Goal: Task Accomplishment & Management: Manage account settings

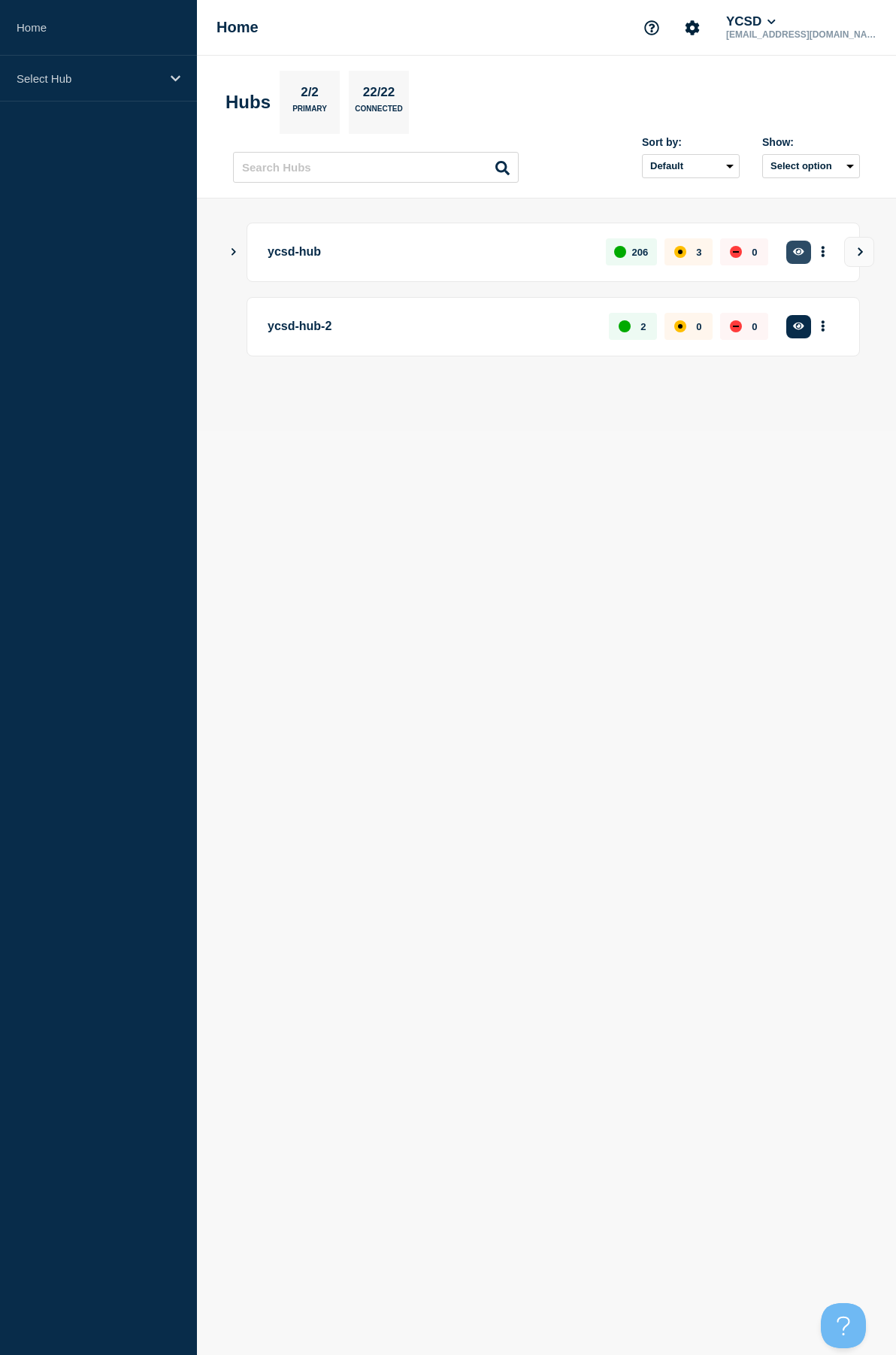
click at [790, 252] on button "button" at bounding box center [798, 252] width 25 height 23
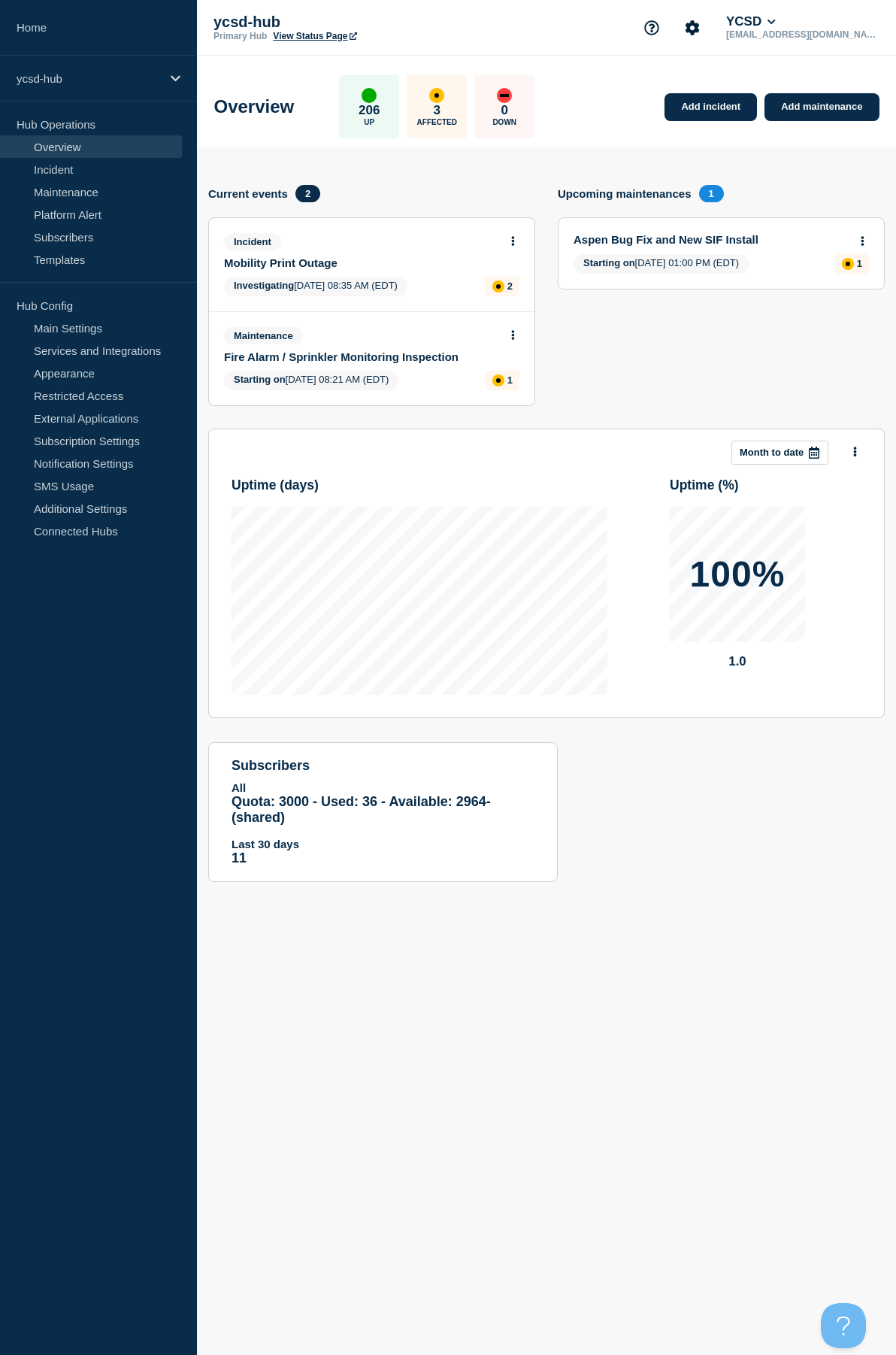
click at [440, 109] on p "3" at bounding box center [437, 110] width 7 height 15
click at [514, 240] on icon at bounding box center [513, 241] width 4 height 10
click at [525, 297] on link "Update incident" at bounding box center [513, 296] width 73 height 12
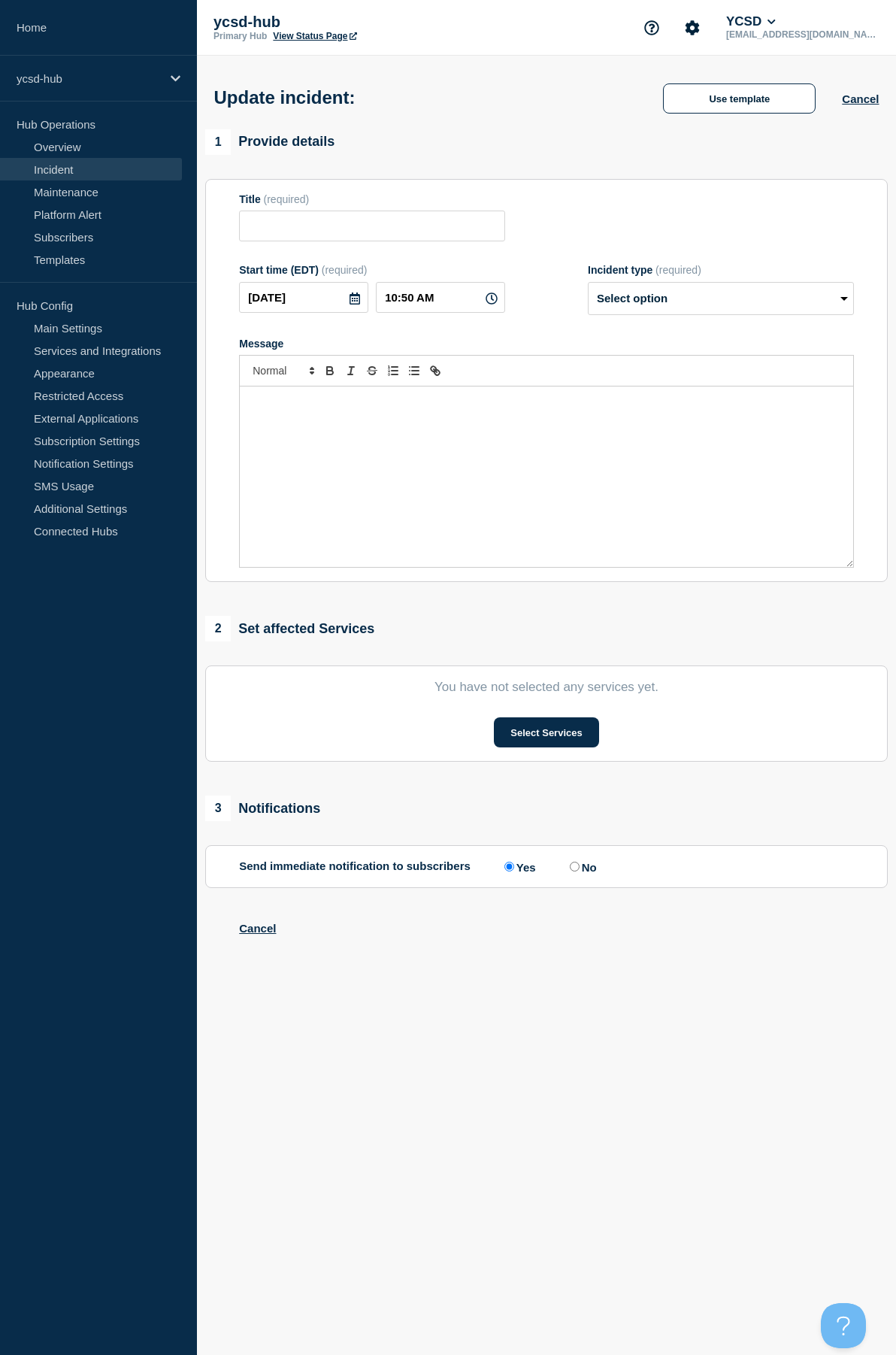
type input "Mobility Print Outage"
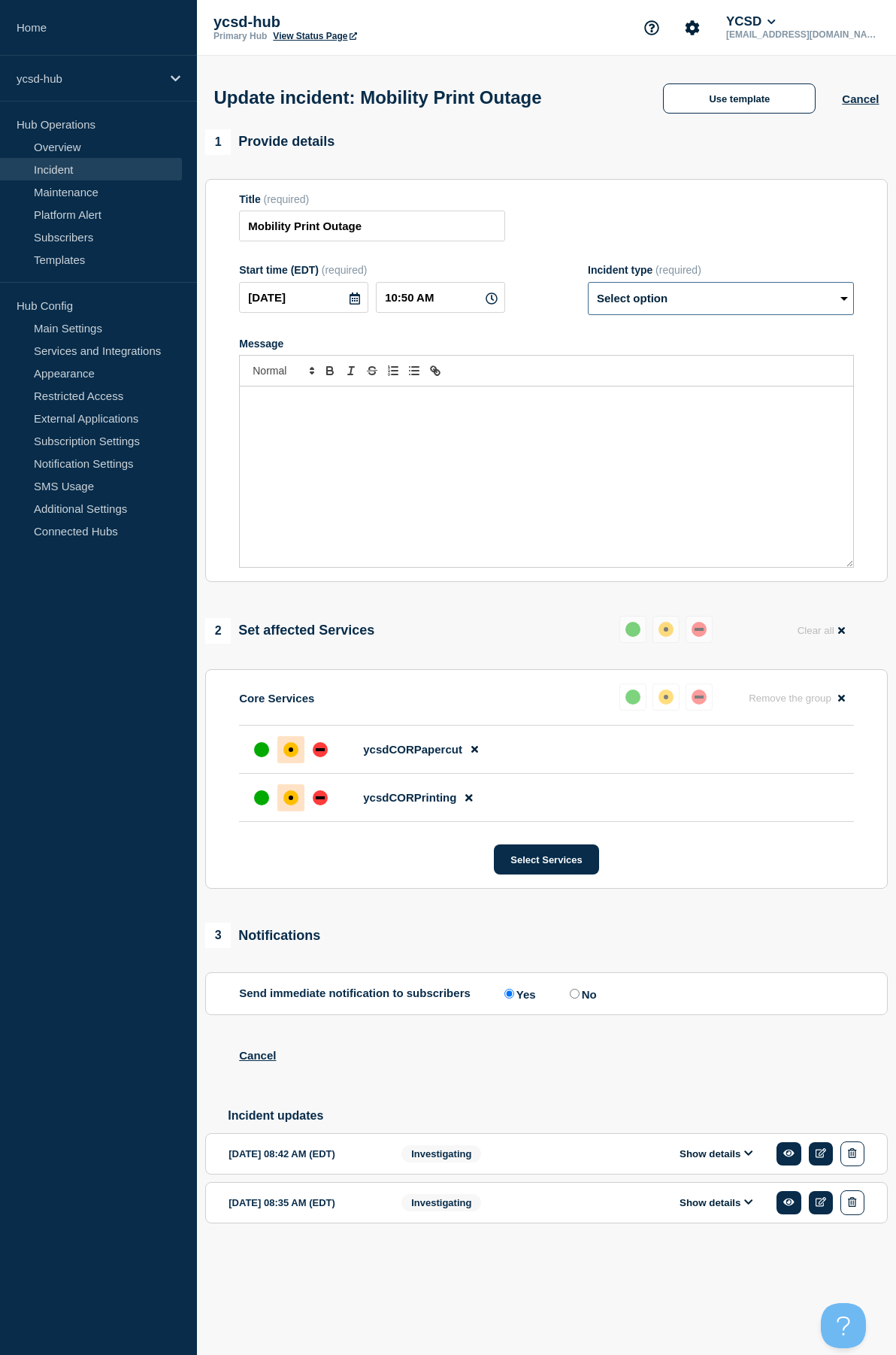
click at [630, 309] on select "Select option Investigating Identified Monitoring Resolved" at bounding box center [721, 299] width 266 height 33
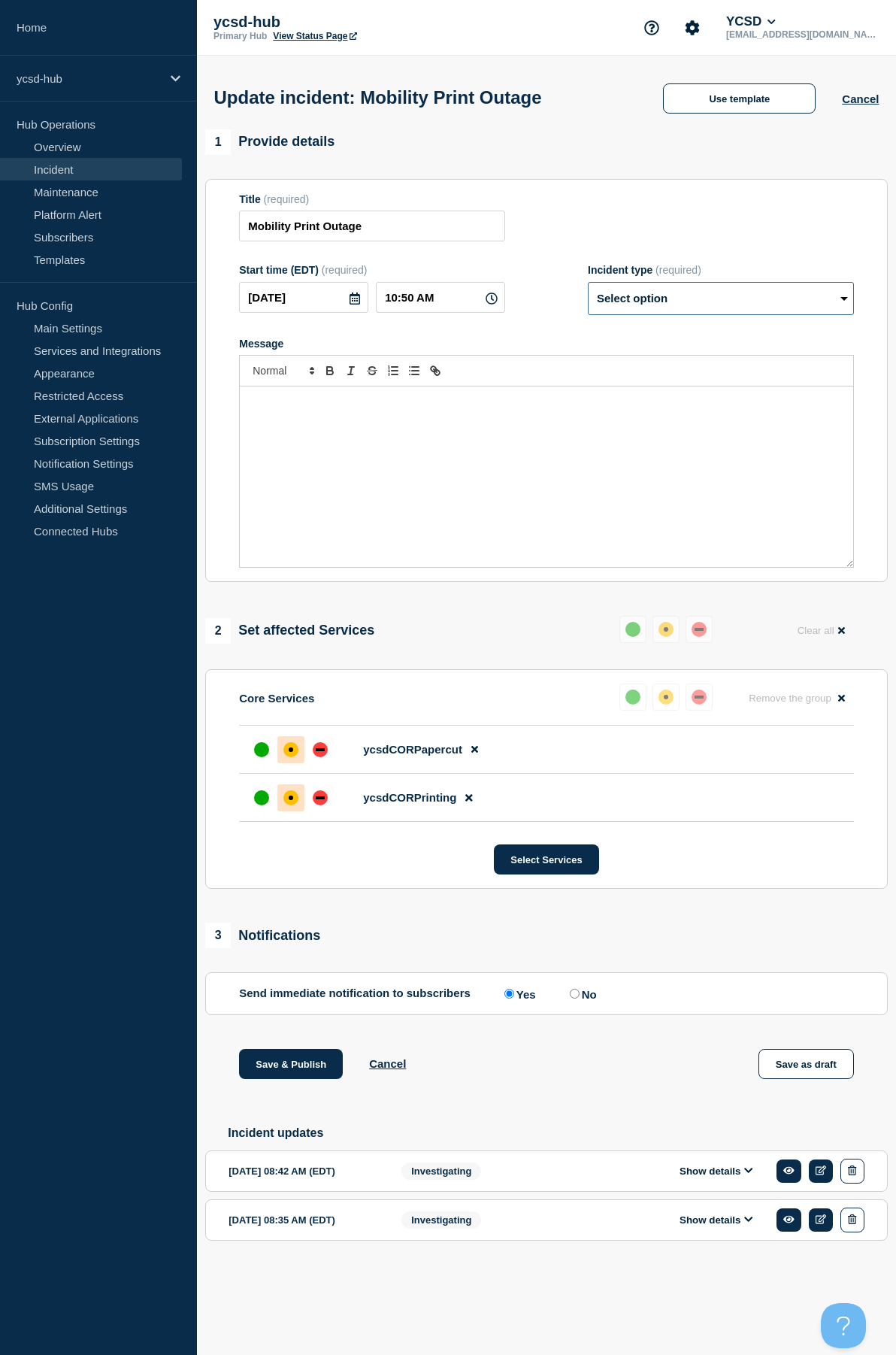
select select "monitoring"
click at [587, 285] on select "Select option Investigating Identified Monitoring Resolved" at bounding box center [721, 299] width 266 height 33
click at [520, 442] on div "Message" at bounding box center [546, 477] width 613 height 180
click at [785, 424] on div "Mobility print issues appear to be working correctly, but we are currently moni…" at bounding box center [546, 477] width 613 height 180
click at [262, 751] on div "up" at bounding box center [261, 749] width 15 height 15
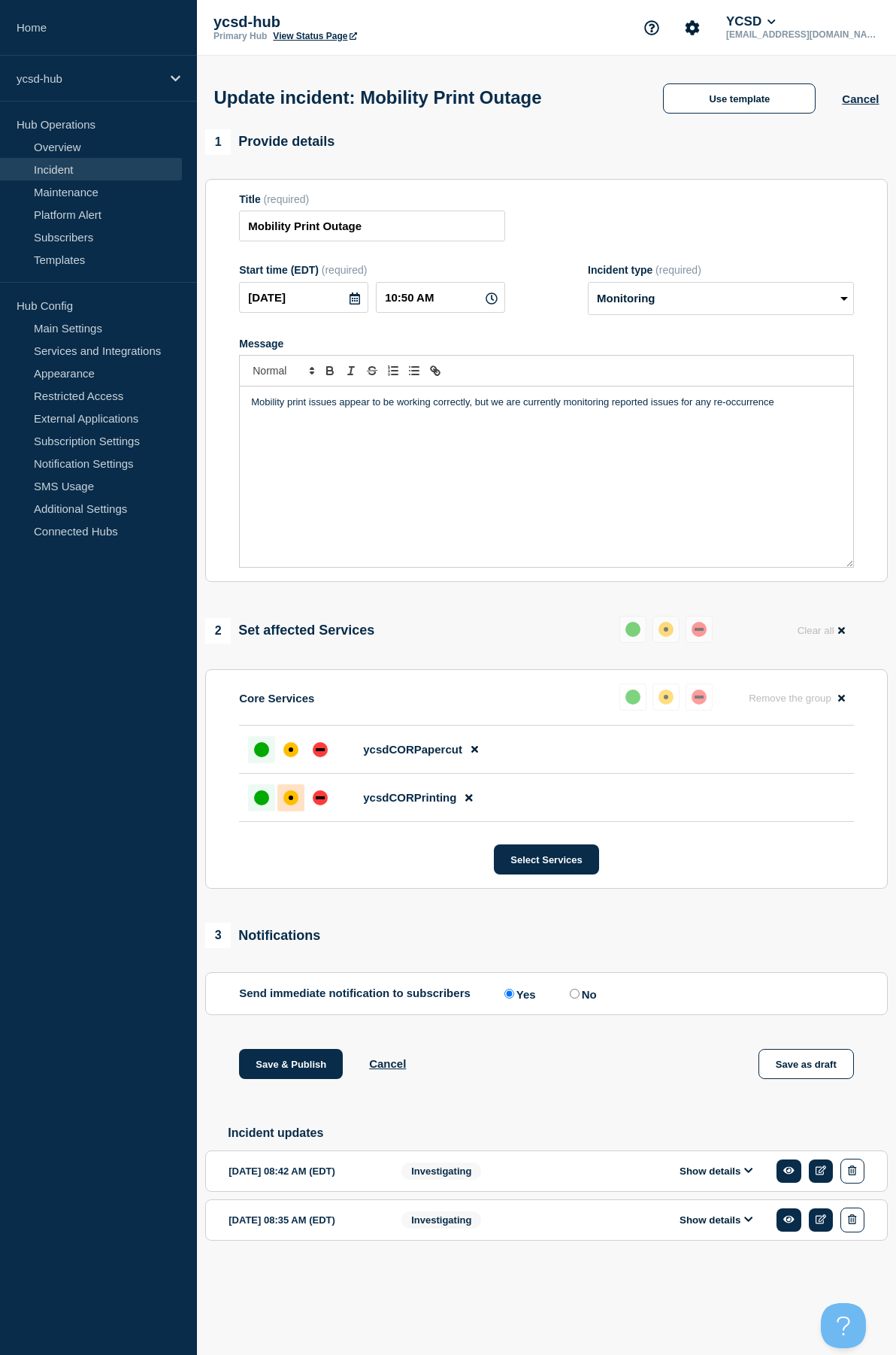
click at [266, 807] on div at bounding box center [261, 797] width 27 height 27
click at [266, 757] on div "up" at bounding box center [261, 749] width 15 height 15
click at [570, 851] on button "Select Services" at bounding box center [546, 859] width 104 height 30
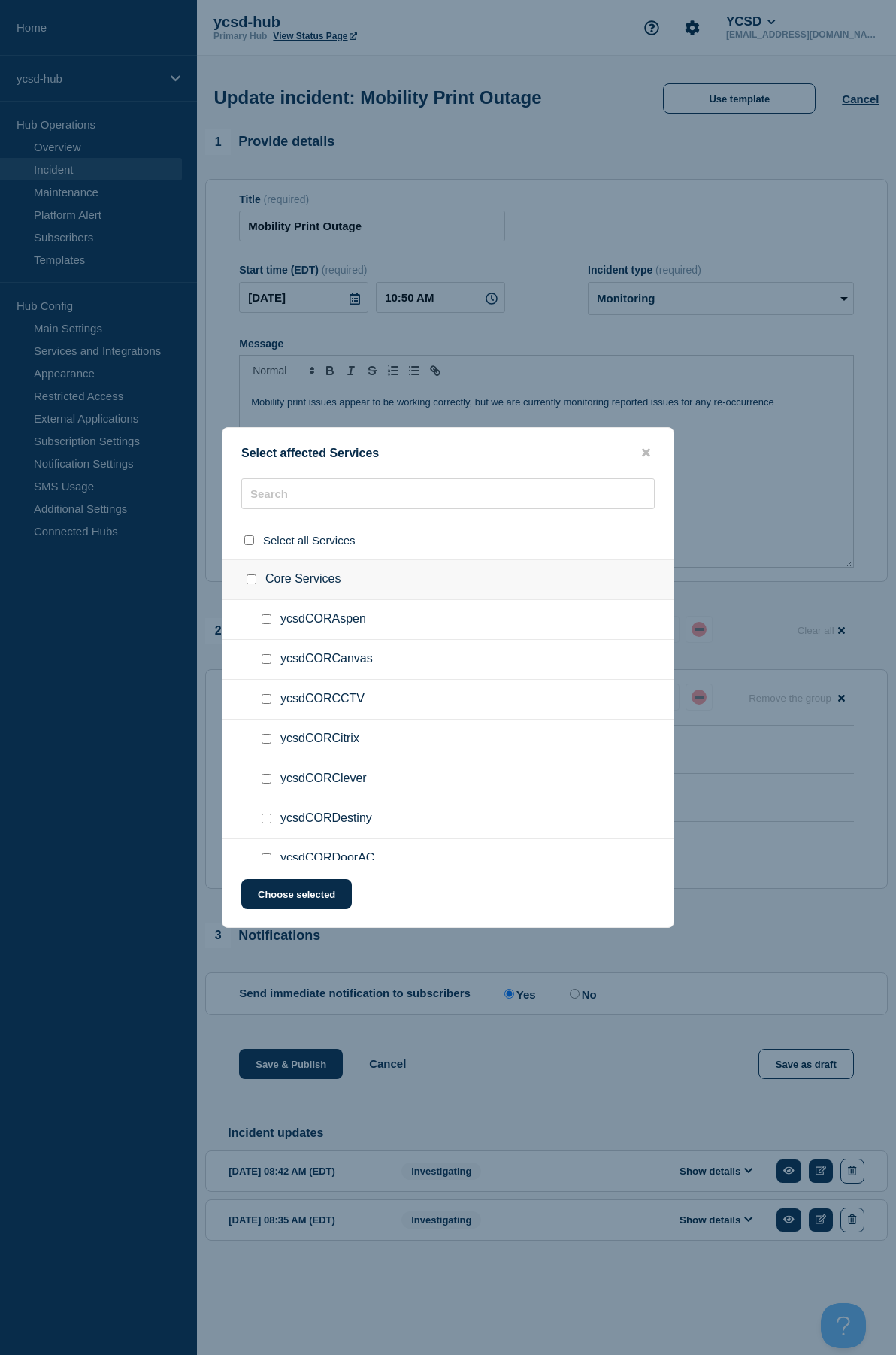
click at [651, 448] on button "close button" at bounding box center [645, 453] width 17 height 14
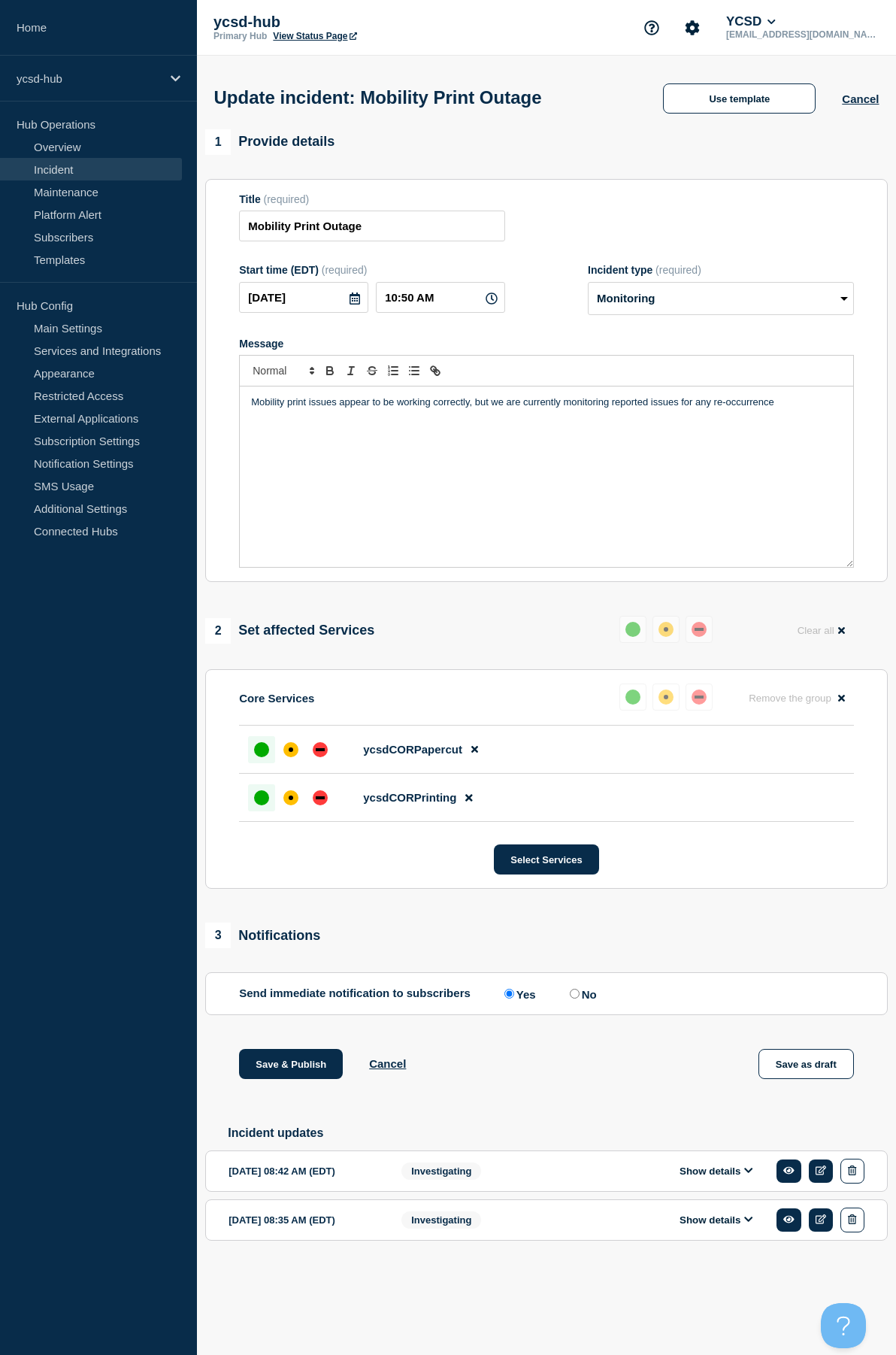
click at [638, 454] on div "Mobility print issues appear to be working correctly, but we are currently moni…" at bounding box center [546, 477] width 613 height 180
click at [285, 1061] on button "Save & Publish" at bounding box center [290, 1064] width 103 height 30
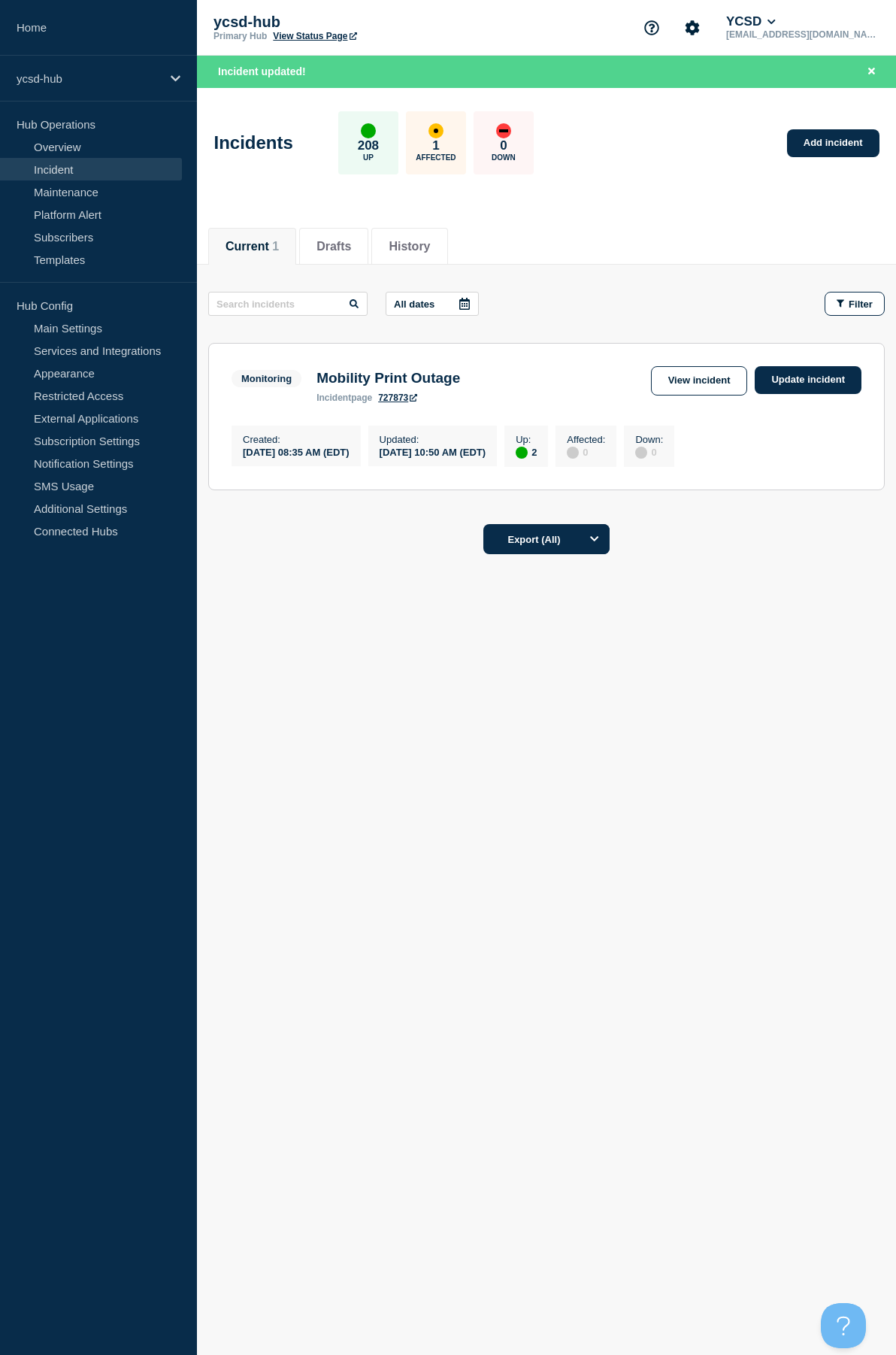
click at [438, 143] on p "1" at bounding box center [435, 146] width 7 height 15
